Goal: Register for event/course

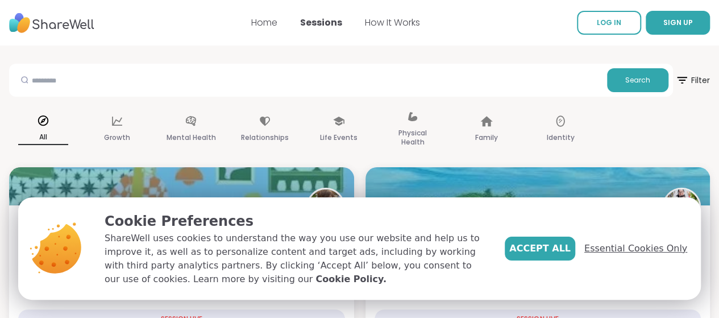
click at [639, 253] on span "Essential Cookies Only" at bounding box center [635, 249] width 103 height 14
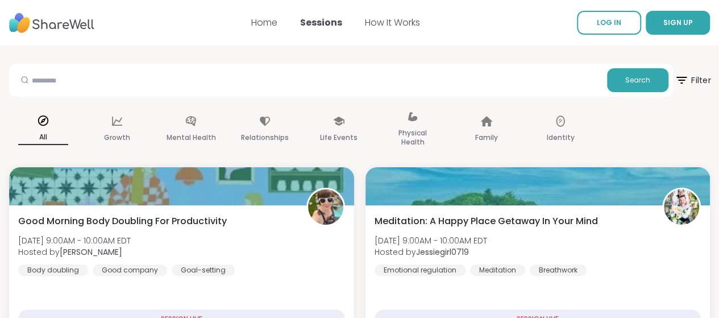
click at [674, 80] on icon at bounding box center [681, 80] width 14 height 14
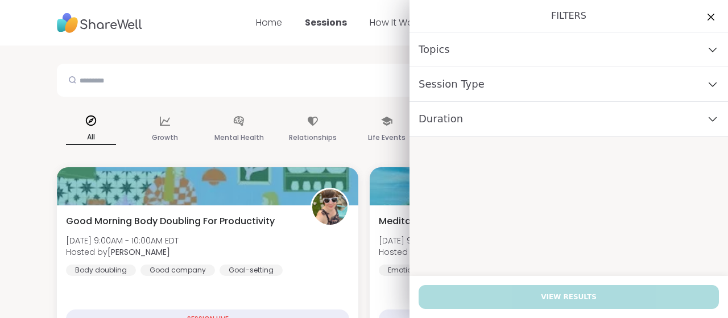
click at [488, 121] on div "Duration" at bounding box center [568, 119] width 318 height 35
click at [482, 88] on div "Session Type" at bounding box center [568, 84] width 318 height 35
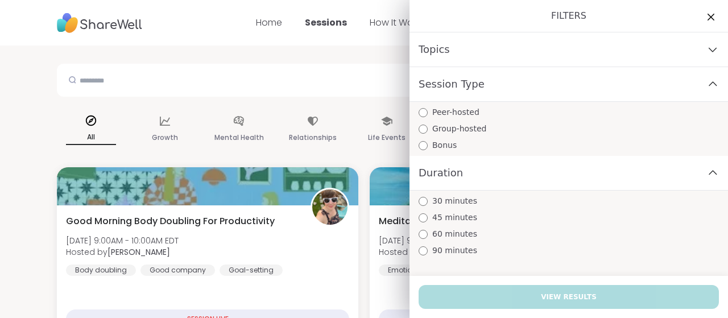
click at [462, 54] on div "Topics" at bounding box center [568, 49] width 318 height 35
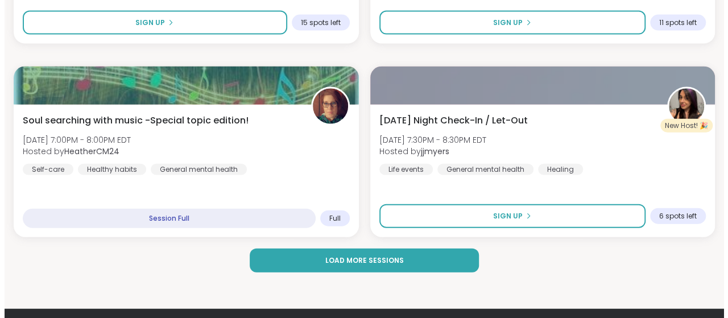
scroll to position [3411, 0]
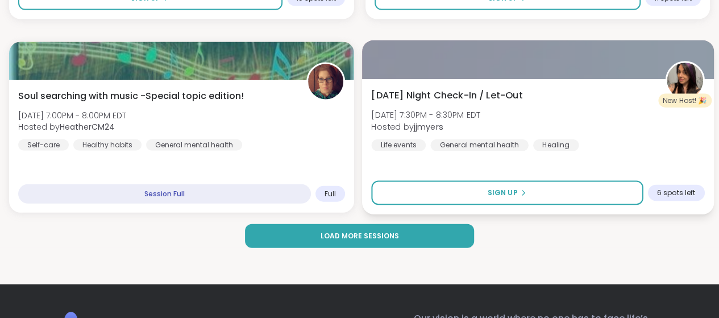
click at [480, 94] on span "[DATE] Night Check-In / Let-Out" at bounding box center [446, 96] width 151 height 14
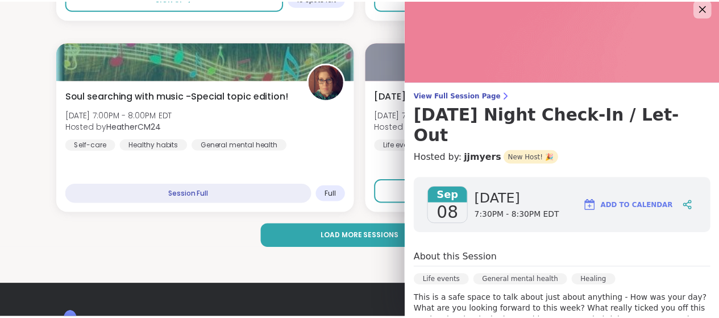
scroll to position [0, 0]
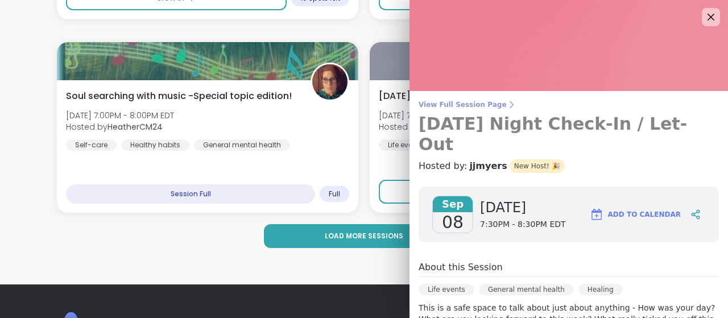
click at [458, 111] on link "View Full Session Page [DATE] Night Check-In / Let-Out" at bounding box center [568, 127] width 300 height 55
